Goal: Information Seeking & Learning: Learn about a topic

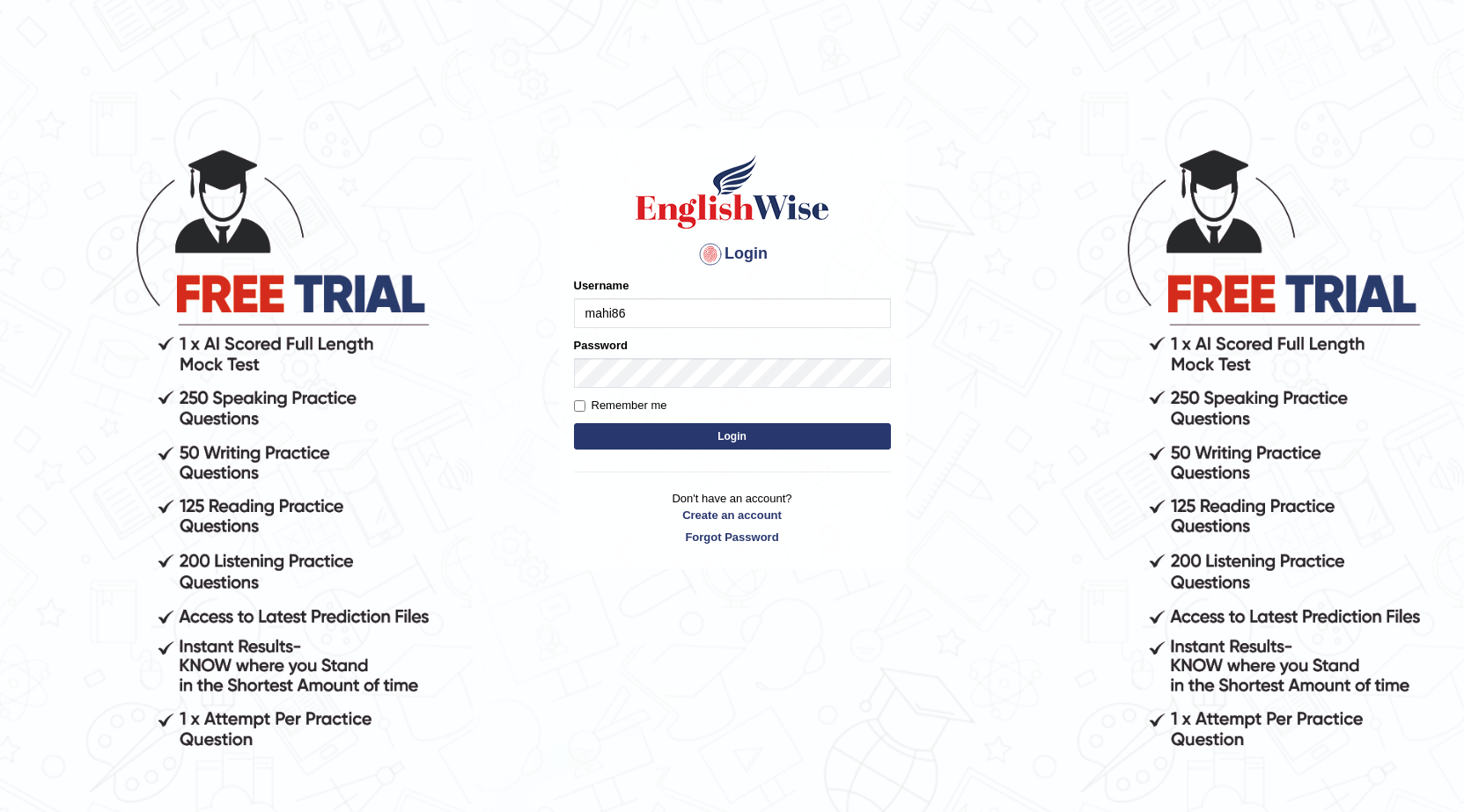
type input "mahi86"
click at [574, 423] on button "Login" at bounding box center [732, 436] width 317 height 27
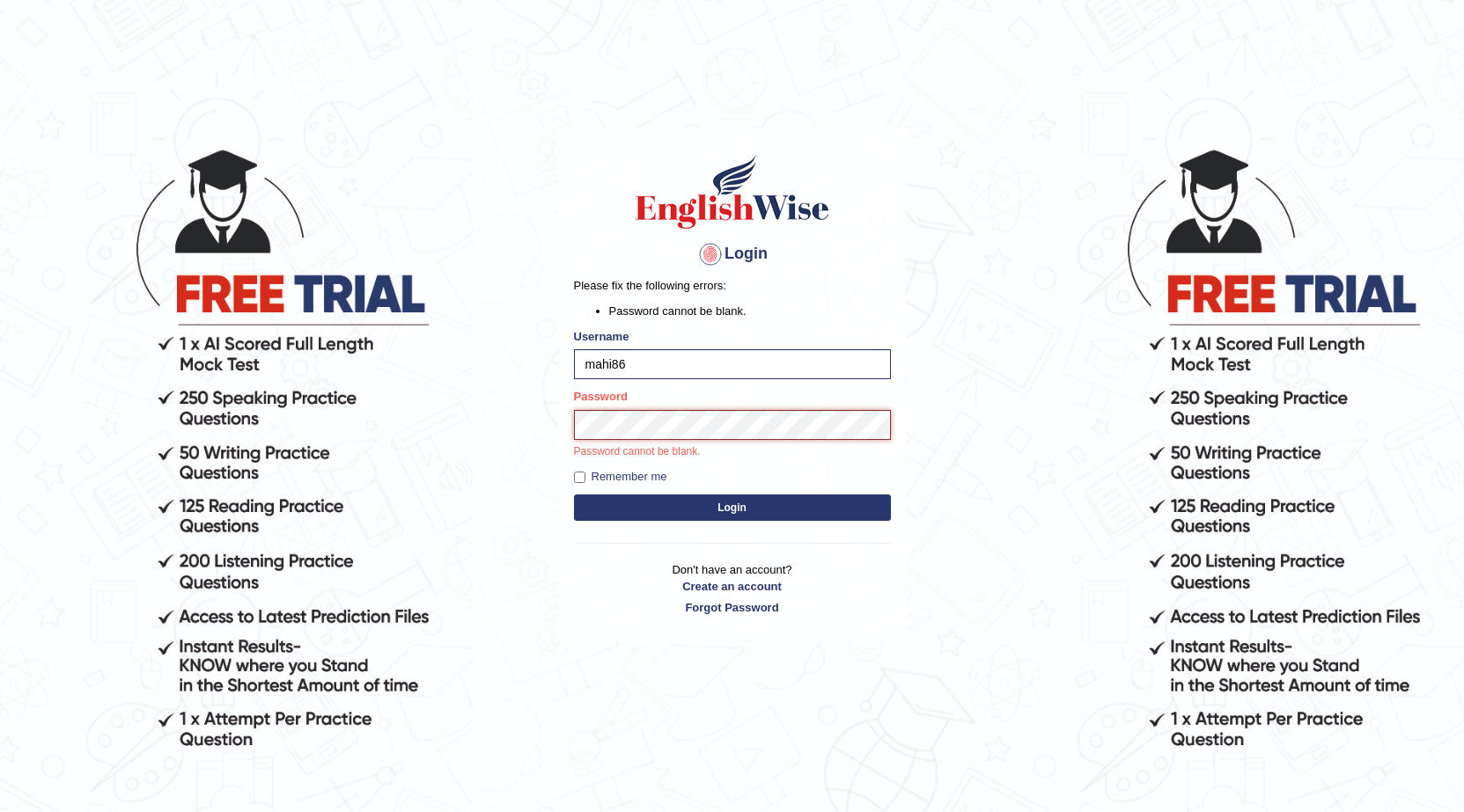
click at [574, 494] on button "Login" at bounding box center [732, 507] width 317 height 27
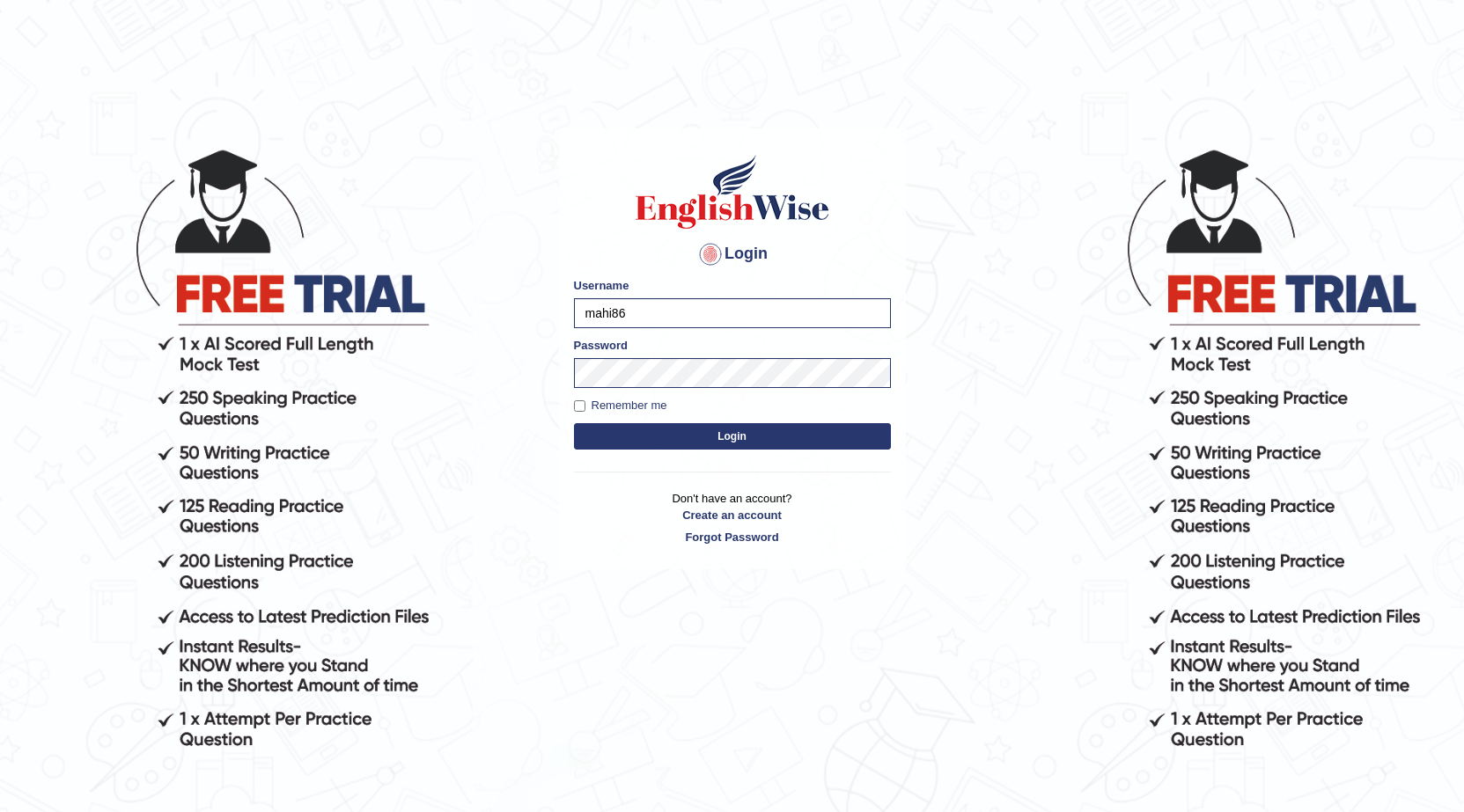
click at [753, 442] on button "Login" at bounding box center [732, 436] width 317 height 27
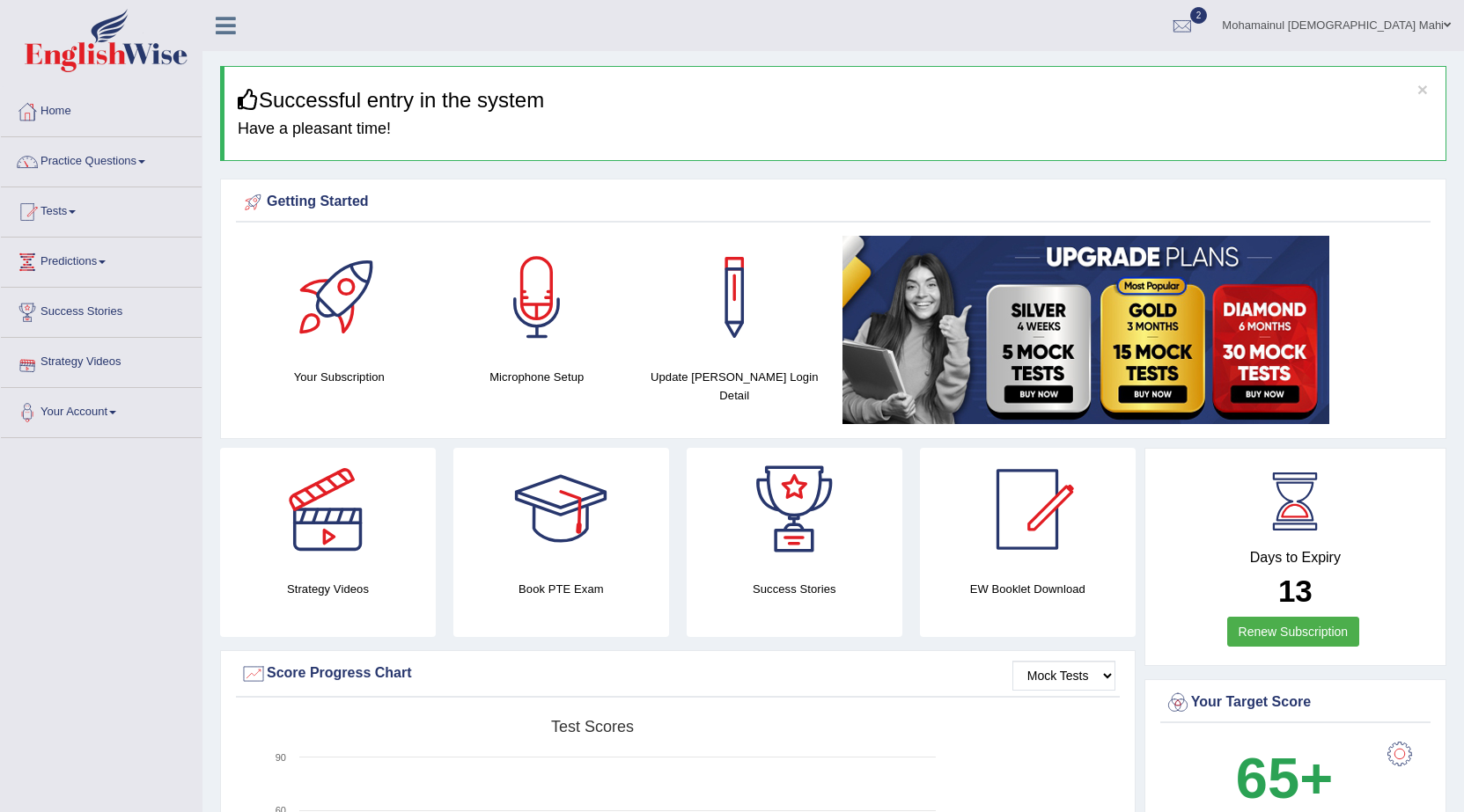
click at [75, 365] on link "Strategy Videos" at bounding box center [101, 359] width 201 height 44
